Goal: Task Accomplishment & Management: Use online tool/utility

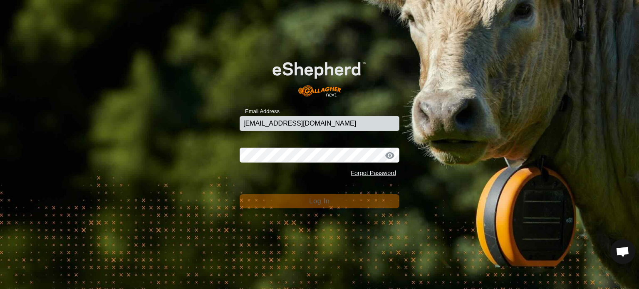
type input "[EMAIL_ADDRESS][DOMAIN_NAME]"
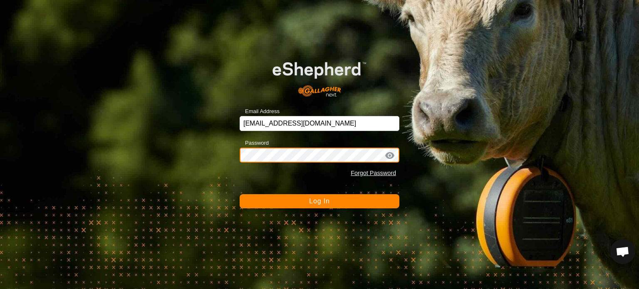
click at [240, 194] on button "Log In" at bounding box center [320, 201] width 160 height 14
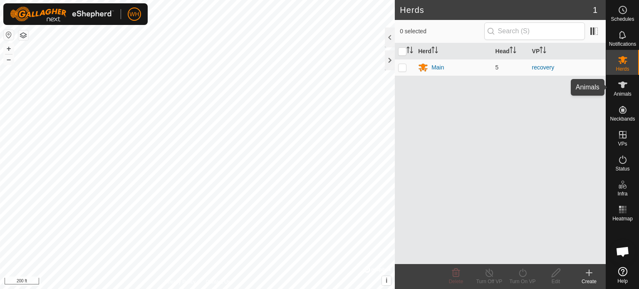
click at [627, 86] on es-animals-svg-icon at bounding box center [622, 84] width 15 height 13
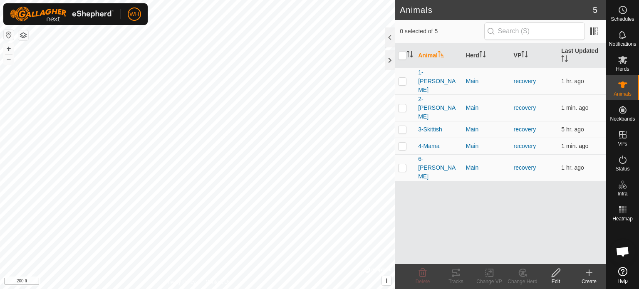
click at [403, 138] on td at bounding box center [405, 146] width 20 height 17
checkbox input "true"
click at [456, 279] on div "Tracks" at bounding box center [455, 281] width 33 height 7
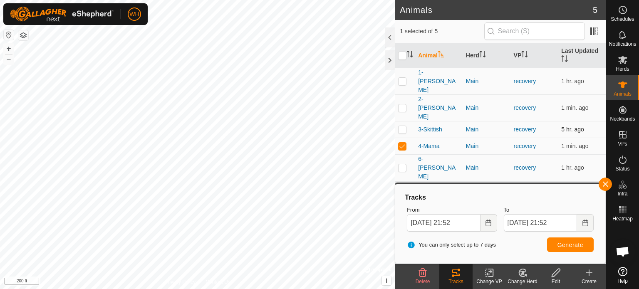
click at [400, 126] on p-checkbox at bounding box center [402, 129] width 8 height 7
checkbox input "true"
click at [401, 138] on td at bounding box center [405, 146] width 20 height 17
checkbox input "false"
click at [562, 249] on button "Generate" at bounding box center [570, 244] width 47 height 15
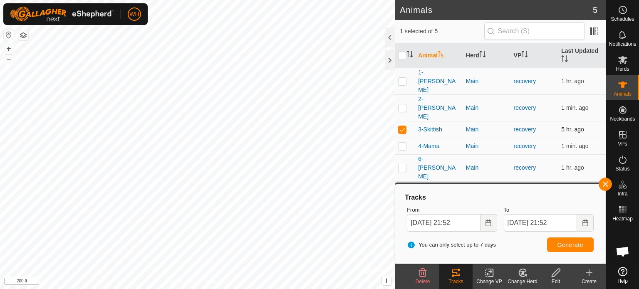
click at [400, 126] on p-checkbox at bounding box center [402, 129] width 8 height 7
checkbox input "false"
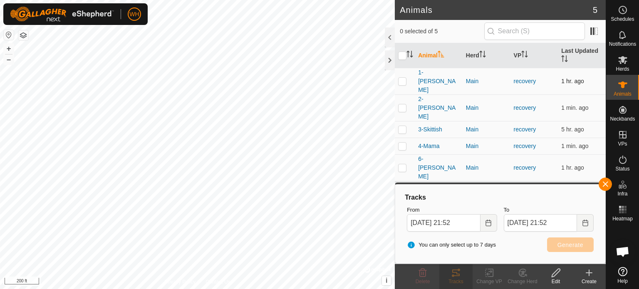
click at [403, 78] on p-checkbox at bounding box center [402, 81] width 8 height 7
checkbox input "true"
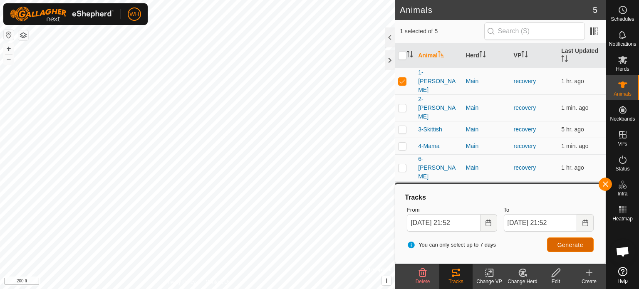
click at [554, 242] on button "Generate" at bounding box center [570, 244] width 47 height 15
click at [403, 164] on p-checkbox at bounding box center [402, 167] width 8 height 7
click at [564, 246] on span "Generate" at bounding box center [570, 245] width 26 height 7
click at [402, 164] on p-checkbox at bounding box center [402, 167] width 8 height 7
checkbox input "false"
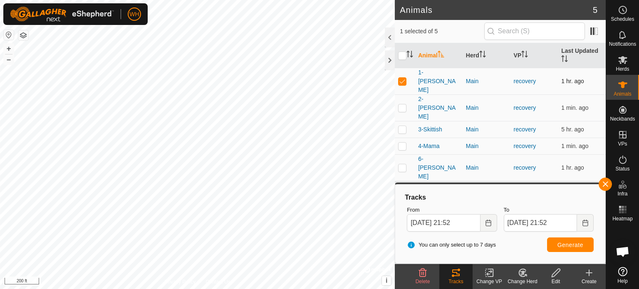
click at [404, 80] on td at bounding box center [405, 81] width 20 height 27
checkbox input "false"
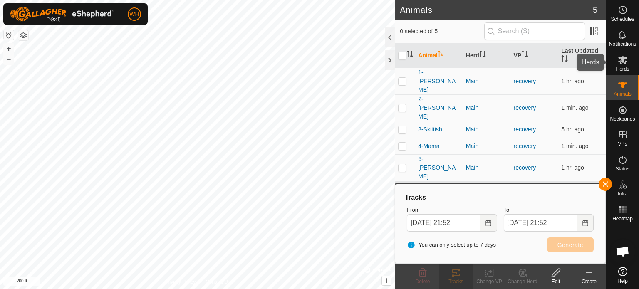
click at [622, 65] on es-mob-svg-icon at bounding box center [622, 59] width 15 height 13
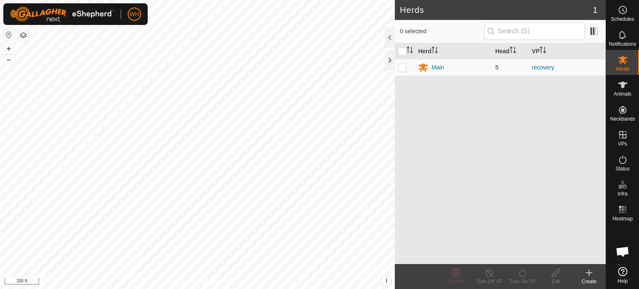
click at [402, 69] on p-checkbox at bounding box center [402, 67] width 8 height 7
checkbox input "true"
click at [486, 280] on div "Turn Off VP" at bounding box center [489, 281] width 33 height 7
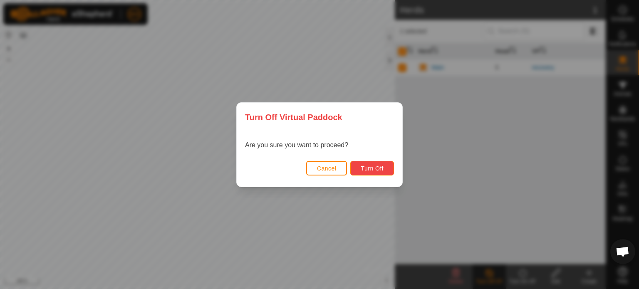
click at [366, 170] on span "Turn Off" at bounding box center [372, 168] width 23 height 7
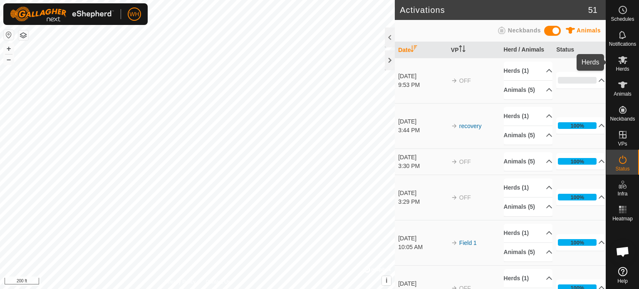
click at [630, 68] on div "Herds" at bounding box center [622, 62] width 33 height 25
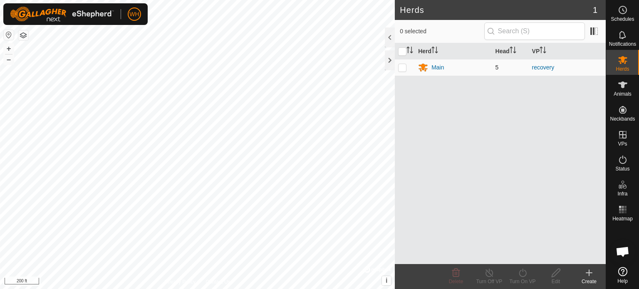
click at [401, 69] on p-checkbox at bounding box center [402, 67] width 8 height 7
checkbox input "true"
click at [515, 272] on turn-on-svg-icon at bounding box center [522, 273] width 33 height 10
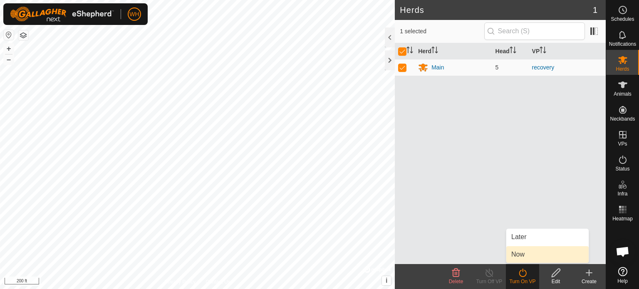
click at [515, 254] on link "Now" at bounding box center [547, 254] width 82 height 17
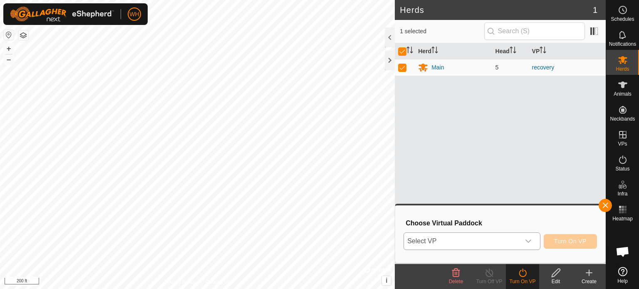
click at [527, 241] on icon "dropdown trigger" at bounding box center [528, 241] width 6 height 3
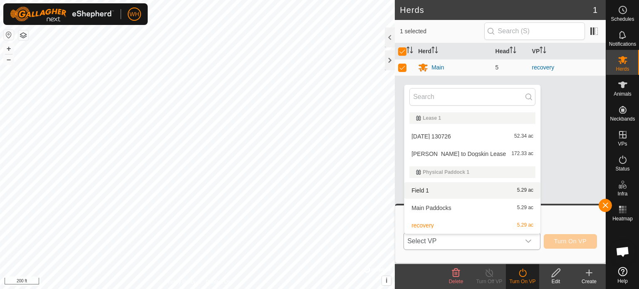
click at [429, 188] on li "Field 1 5.29 ac" at bounding box center [472, 190] width 136 height 17
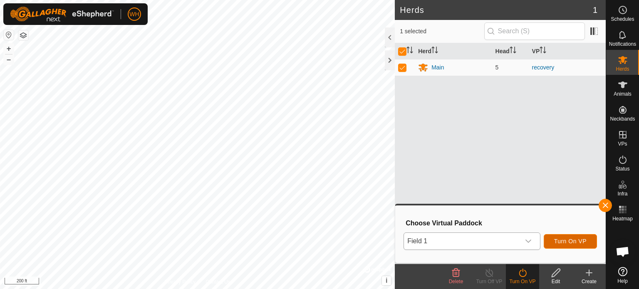
click at [569, 243] on span "Turn On VP" at bounding box center [570, 241] width 32 height 7
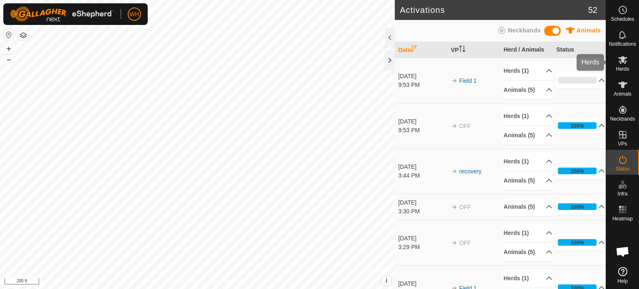
click at [622, 67] on span "Herds" at bounding box center [622, 69] width 13 height 5
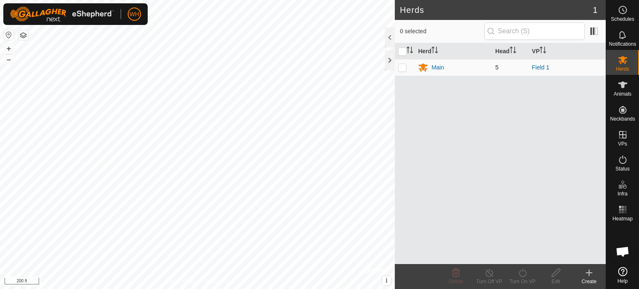
click at [404, 66] on p-checkbox at bounding box center [402, 67] width 8 height 7
checkbox input "true"
click at [485, 276] on icon at bounding box center [489, 273] width 10 height 10
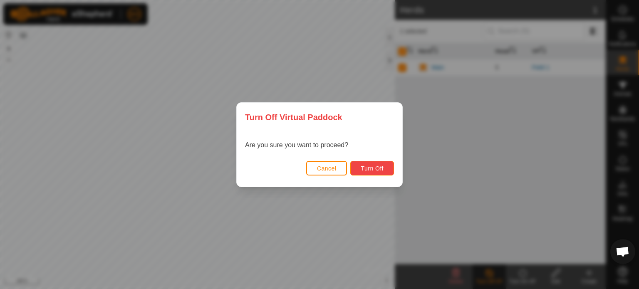
click at [382, 169] on span "Turn Off" at bounding box center [372, 168] width 23 height 7
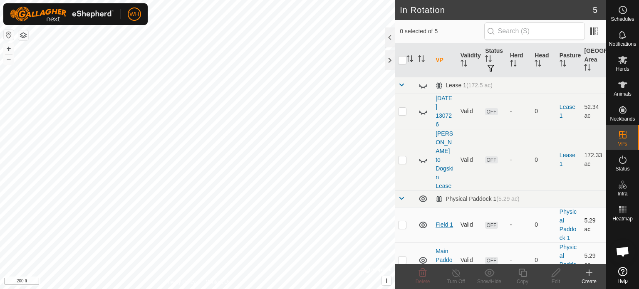
click at [439, 221] on link "Field 1" at bounding box center [443, 224] width 17 height 7
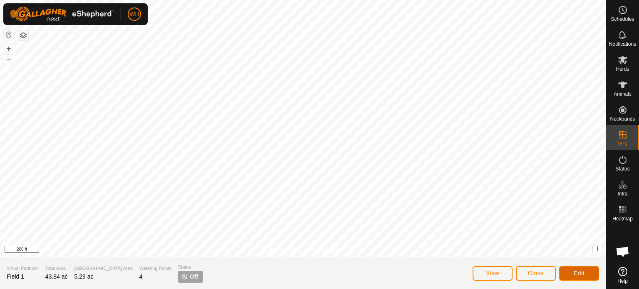
click at [585, 274] on button "Edit" at bounding box center [579, 273] width 40 height 15
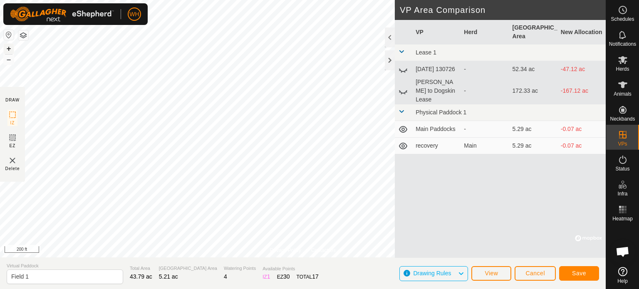
click at [9, 46] on button "+" at bounding box center [9, 49] width 10 height 10
click at [8, 57] on button "–" at bounding box center [9, 59] width 10 height 10
click at [10, 47] on button "+" at bounding box center [9, 49] width 10 height 10
click at [7, 48] on button "+" at bounding box center [9, 49] width 10 height 10
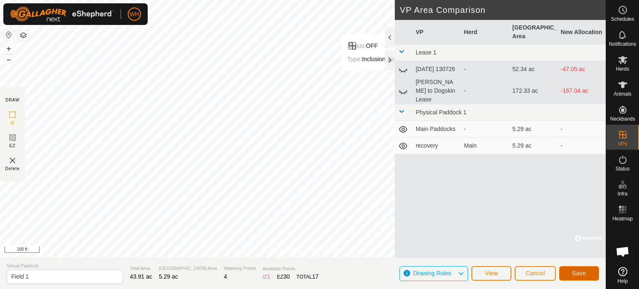
click at [577, 274] on span "Save" at bounding box center [579, 273] width 14 height 7
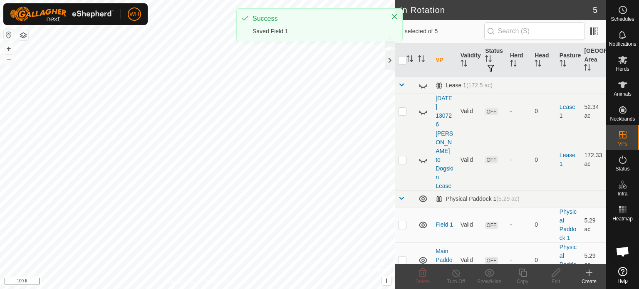
click at [298, 0] on html "WH Schedules Notifications Herds Animals Neckbands VPs Status Infra Heatmap Hel…" at bounding box center [319, 144] width 639 height 289
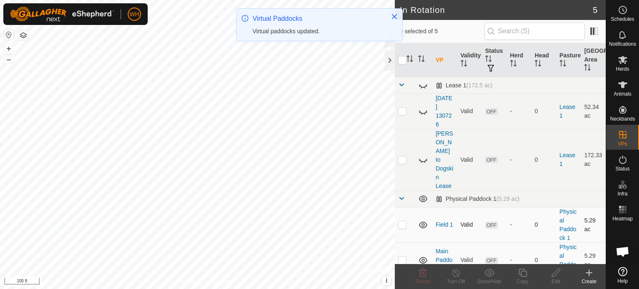
click at [438, 207] on td "Field 1" at bounding box center [444, 224] width 25 height 35
click at [443, 221] on link "Field 1" at bounding box center [443, 224] width 17 height 7
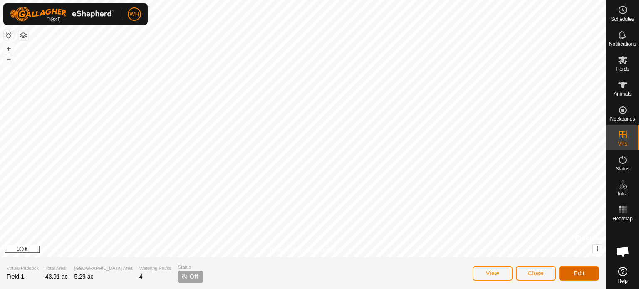
click at [578, 277] on button "Edit" at bounding box center [579, 273] width 40 height 15
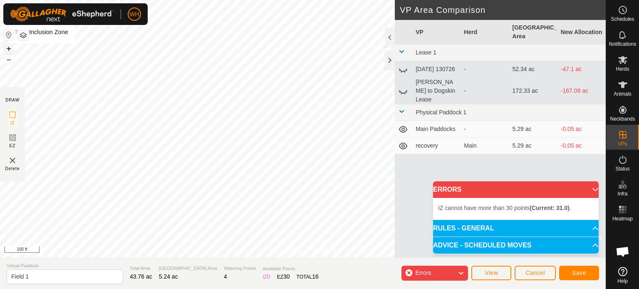
click at [8, 51] on button "+" at bounding box center [9, 49] width 10 height 10
click at [9, 61] on button "–" at bounding box center [9, 59] width 10 height 10
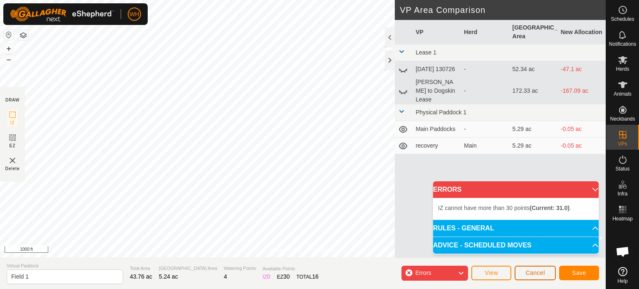
click at [550, 273] on button "Cancel" at bounding box center [535, 273] width 41 height 15
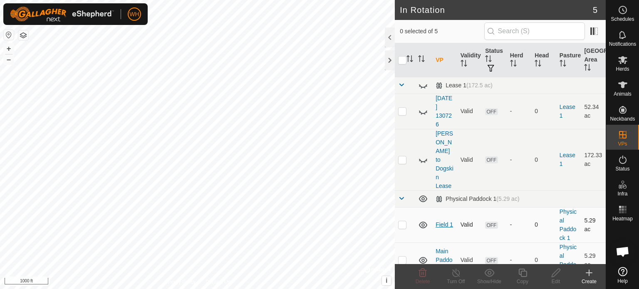
click at [439, 221] on link "Field 1" at bounding box center [443, 224] width 17 height 7
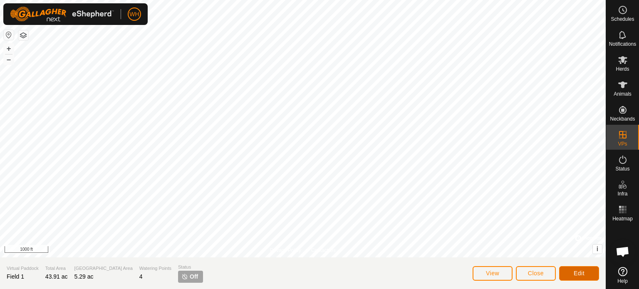
click at [586, 274] on button "Edit" at bounding box center [579, 273] width 40 height 15
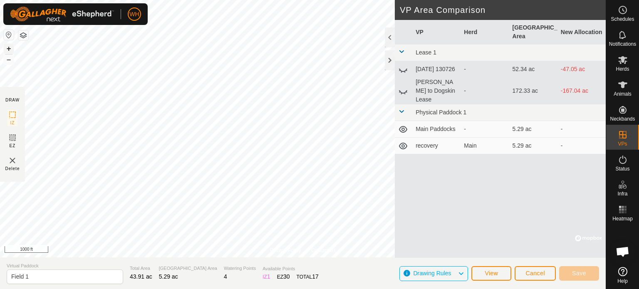
click at [10, 47] on button "+" at bounding box center [9, 49] width 10 height 10
click at [11, 48] on button "+" at bounding box center [9, 49] width 10 height 10
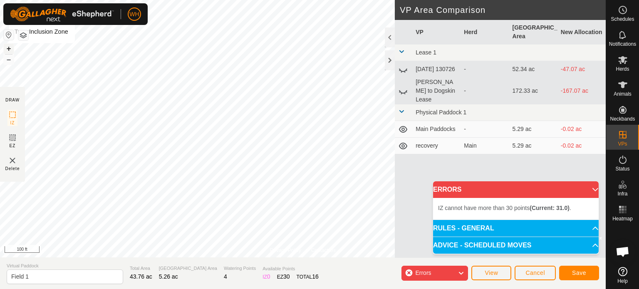
click at [6, 51] on button "+" at bounding box center [9, 49] width 10 height 10
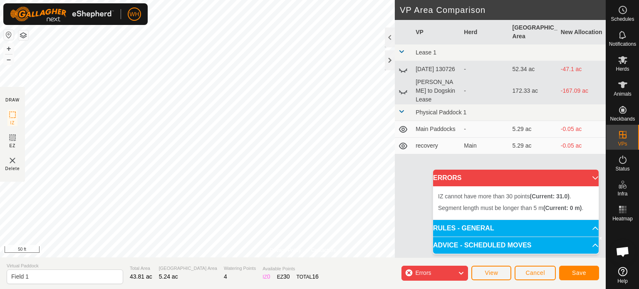
click at [13, 159] on img at bounding box center [12, 161] width 10 height 10
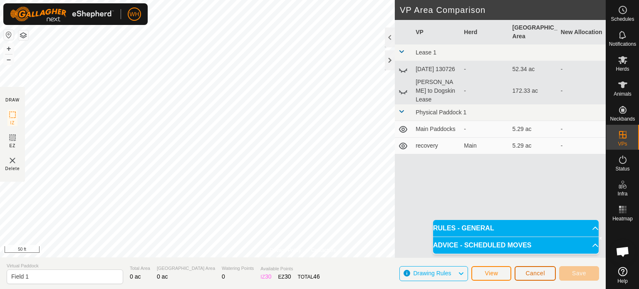
click at [531, 274] on span "Cancel" at bounding box center [535, 273] width 20 height 7
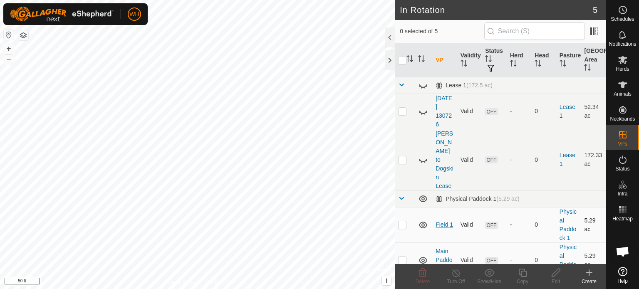
click at [438, 221] on link "Field 1" at bounding box center [443, 224] width 17 height 7
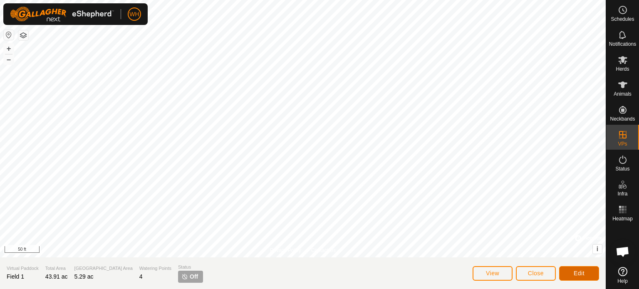
click at [574, 274] on span "Edit" at bounding box center [579, 273] width 11 height 7
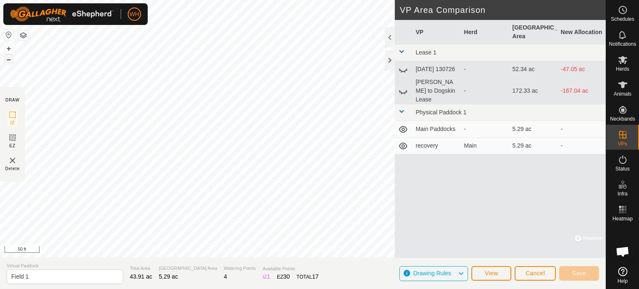
click at [7, 62] on button "–" at bounding box center [9, 59] width 10 height 10
click at [8, 62] on button "–" at bounding box center [9, 59] width 10 height 10
click at [584, 272] on span "Save" at bounding box center [579, 273] width 14 height 7
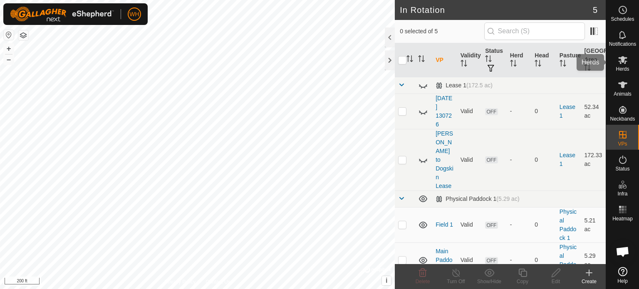
click at [622, 72] on div "Herds" at bounding box center [622, 62] width 33 height 25
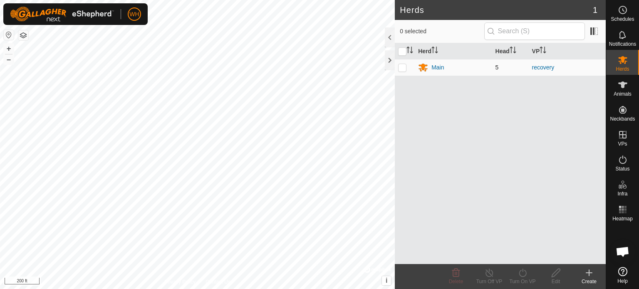
click at [404, 67] on p-checkbox at bounding box center [402, 67] width 8 height 7
checkbox input "true"
click at [527, 275] on icon at bounding box center [522, 273] width 10 height 10
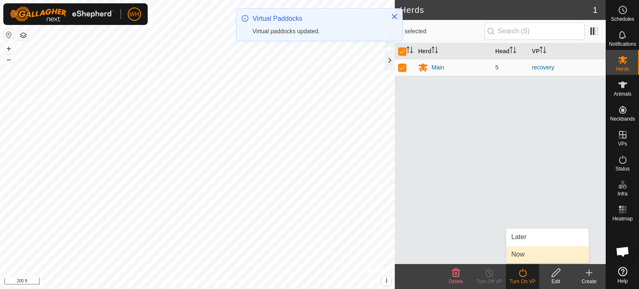
click at [517, 258] on link "Now" at bounding box center [547, 254] width 82 height 17
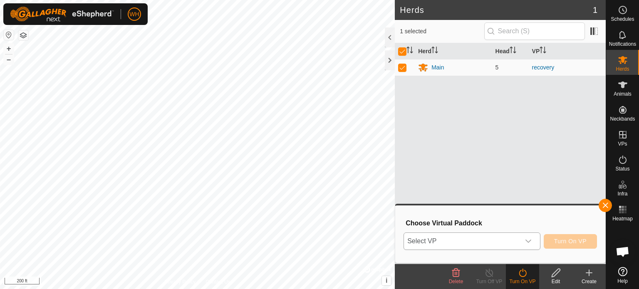
click at [529, 241] on icon "dropdown trigger" at bounding box center [528, 241] width 7 height 7
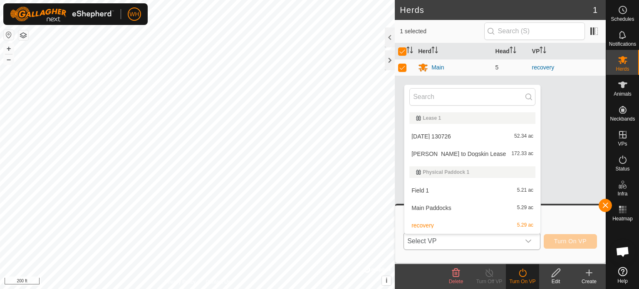
click at [422, 192] on li "Field 1 5.21 ac" at bounding box center [472, 190] width 136 height 17
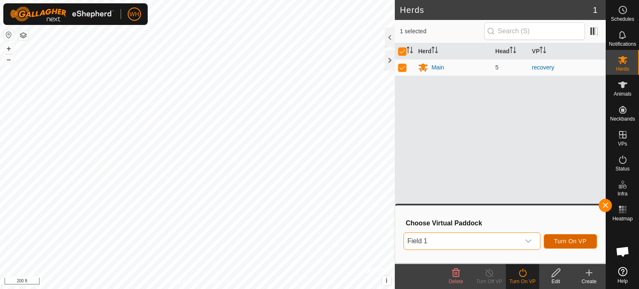
click at [564, 244] on span "Turn On VP" at bounding box center [570, 241] width 32 height 7
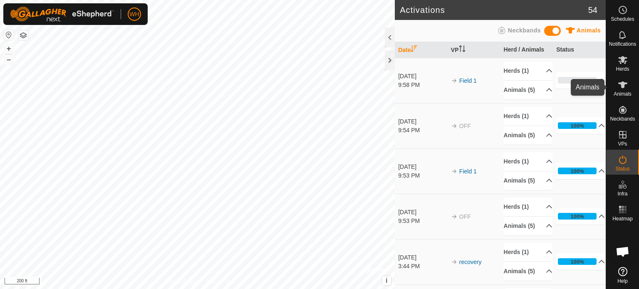
click at [616, 94] on span "Animals" at bounding box center [623, 94] width 18 height 5
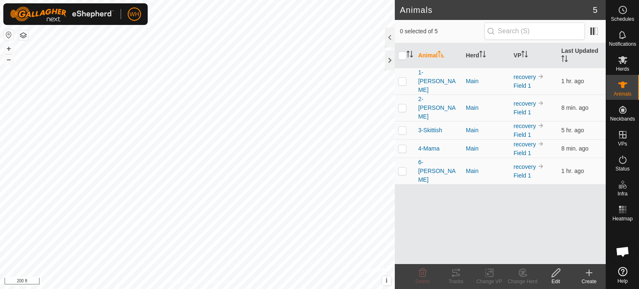
click at [401, 208] on div "Animals 5 0 selected of 5 Animal Herd VP Last Updated 1-Lucy Main recovery Fiel…" at bounding box center [303, 144] width 606 height 289
